Goal: Navigation & Orientation: Find specific page/section

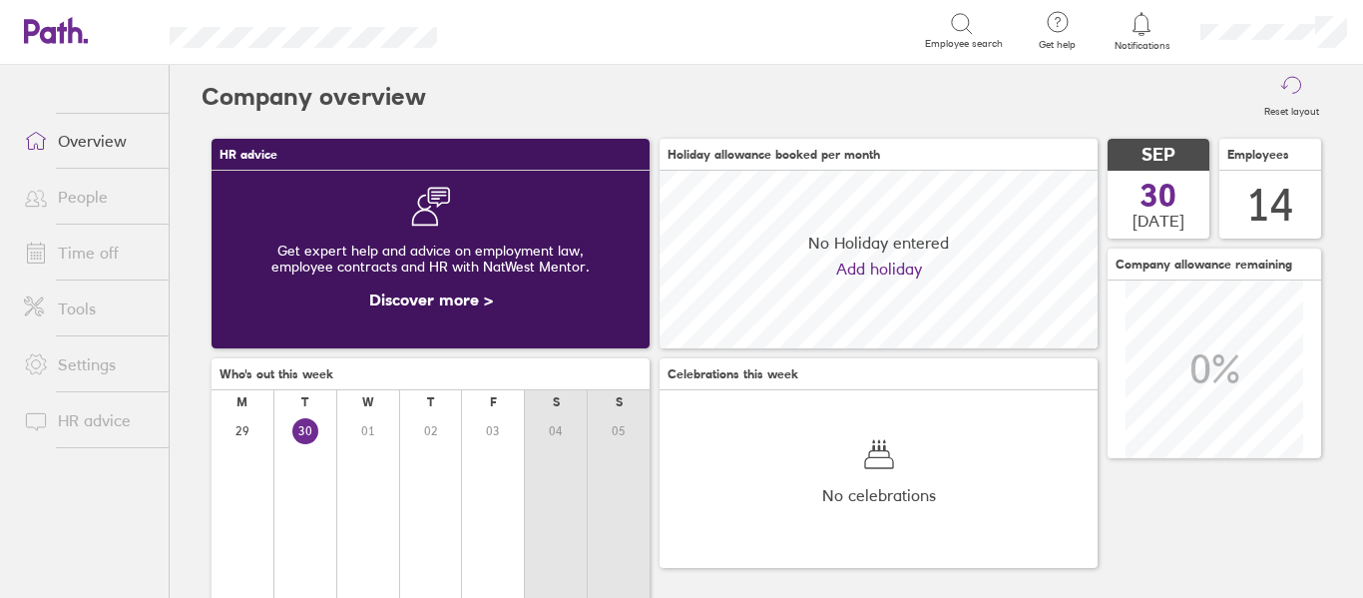
scroll to position [178, 438]
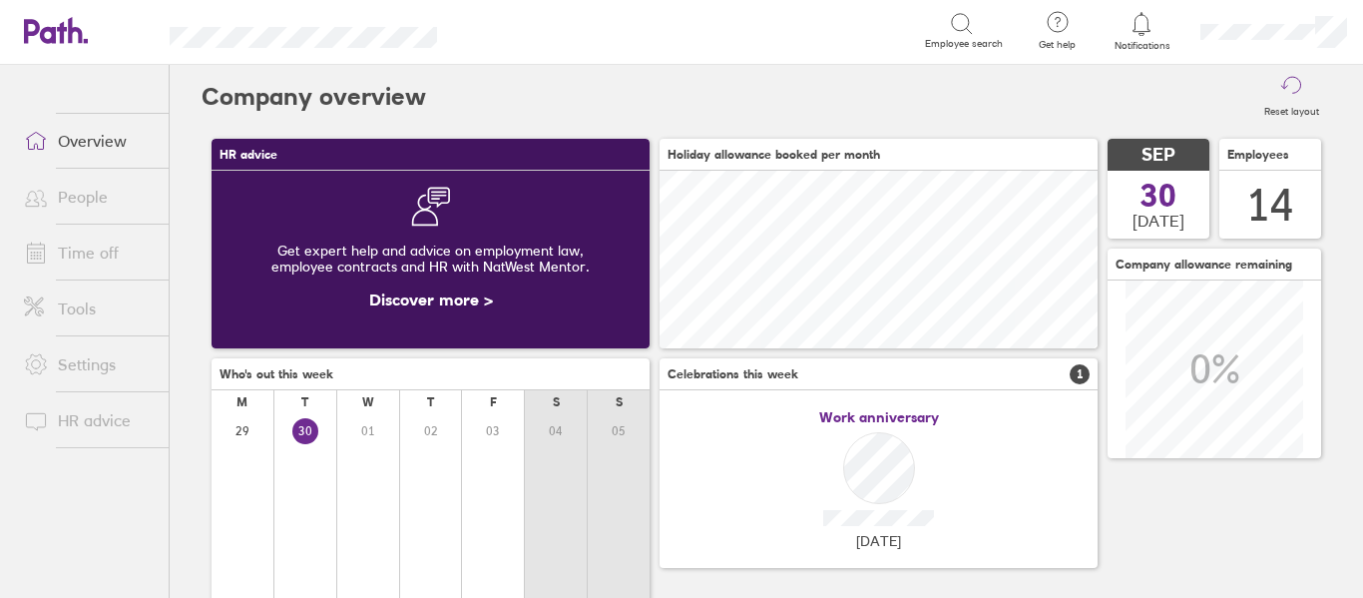
click at [77, 197] on link "People" at bounding box center [88, 197] width 161 height 40
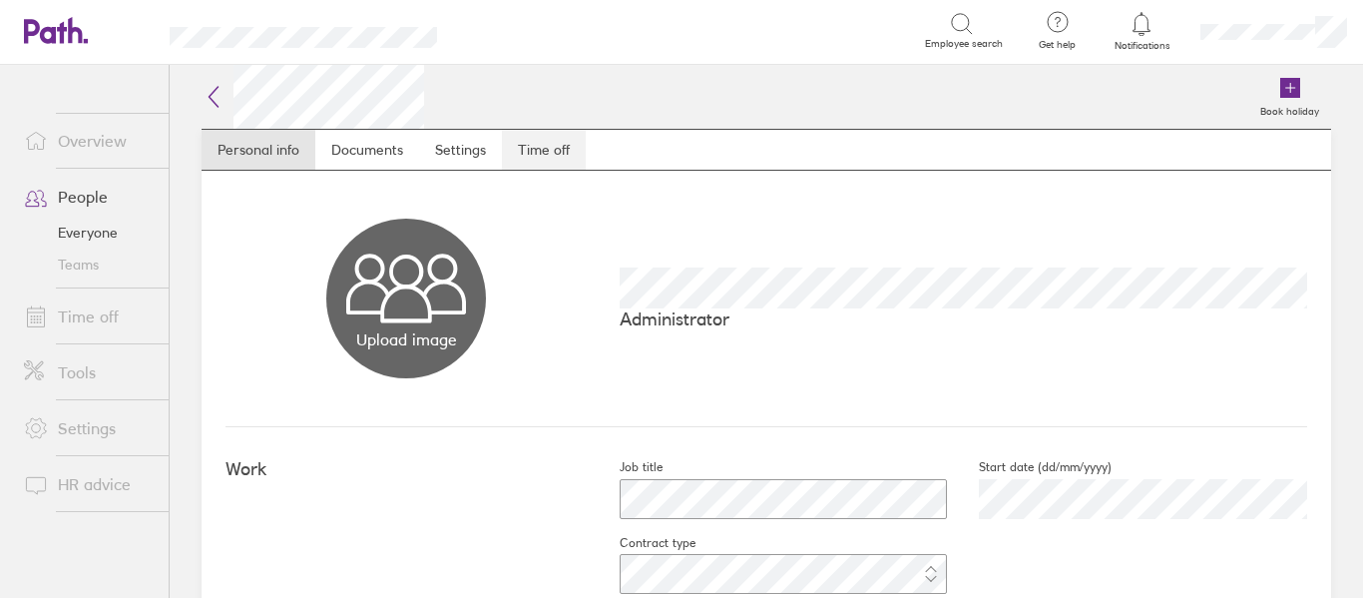
click at [566, 146] on link "Time off" at bounding box center [544, 150] width 84 height 40
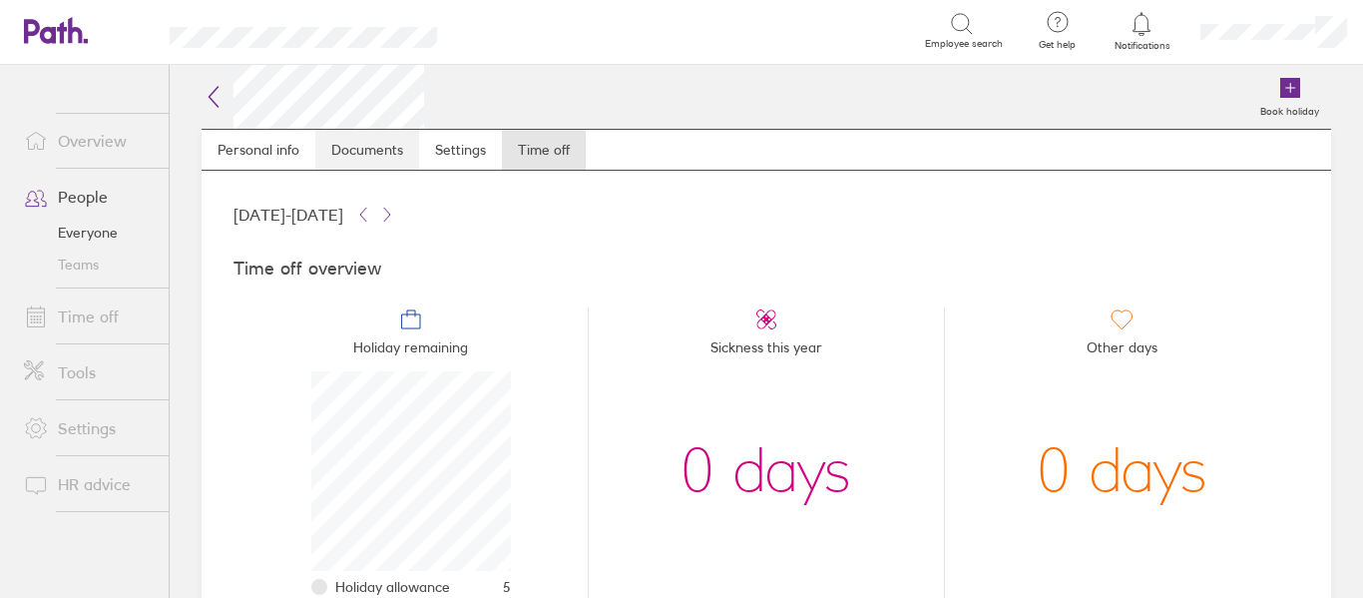
click at [354, 148] on link "Documents" at bounding box center [367, 150] width 104 height 40
